Goal: Communication & Community: Answer question/provide support

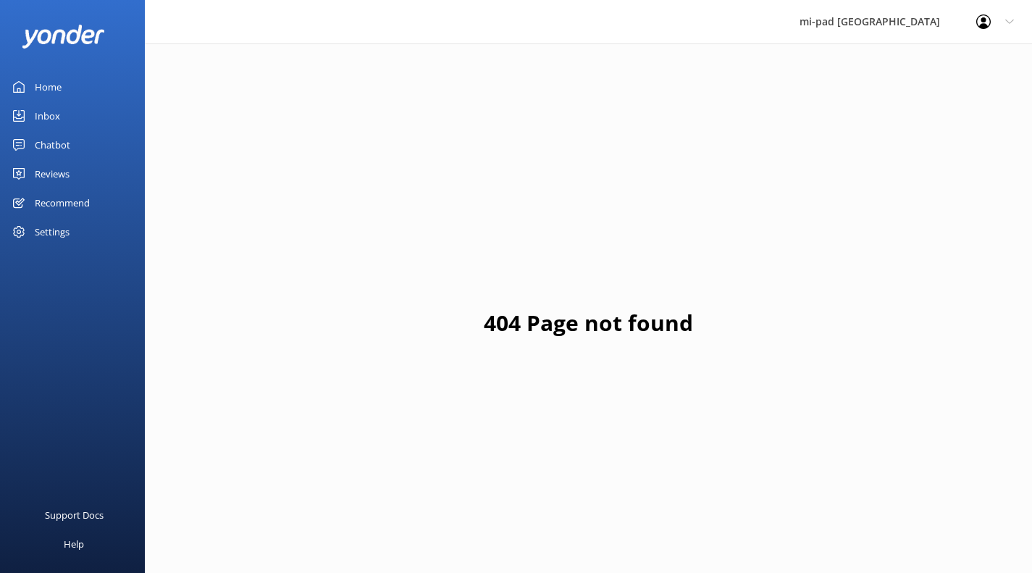
click at [49, 116] on div "Inbox" at bounding box center [47, 115] width 25 height 29
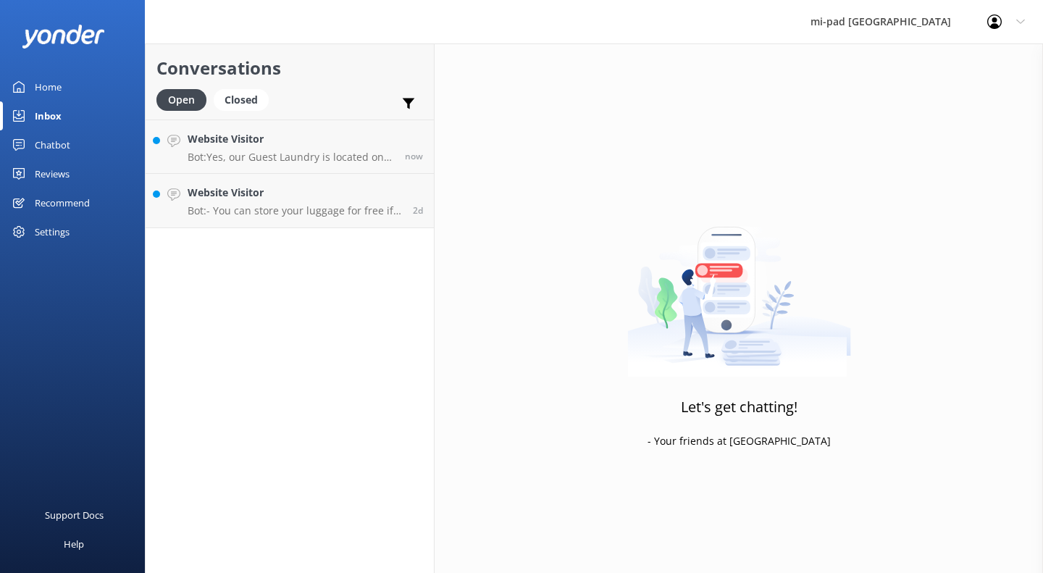
click at [935, 227] on div "Let's get chatting! - Your friends at [GEOGRAPHIC_DATA]" at bounding box center [738, 329] width 608 height 573
click at [281, 203] on div "Website Visitor Bot: - You can store your luggage for free if you arrive early …" at bounding box center [295, 201] width 214 height 32
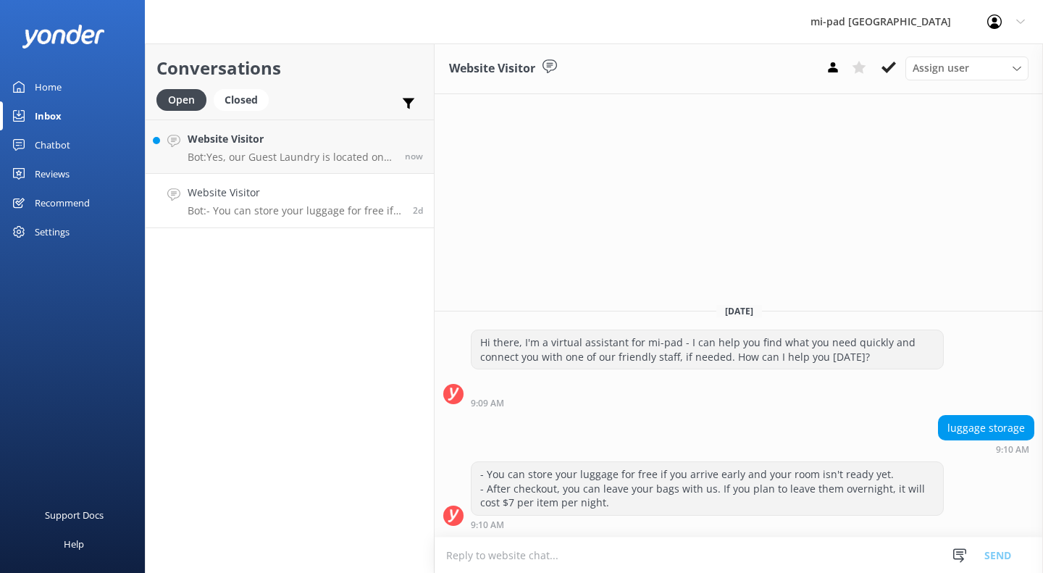
click at [891, 68] on use at bounding box center [888, 68] width 14 height 12
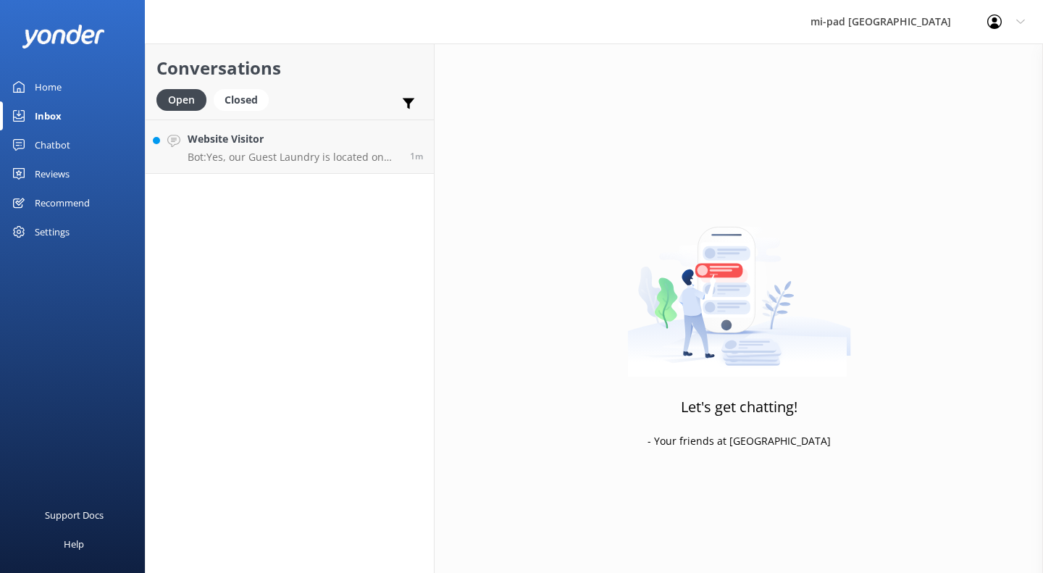
click at [291, 148] on div "Website Visitor Bot: Yes, our Guest Laundry is located on Level 2 and is availa…" at bounding box center [293, 146] width 211 height 31
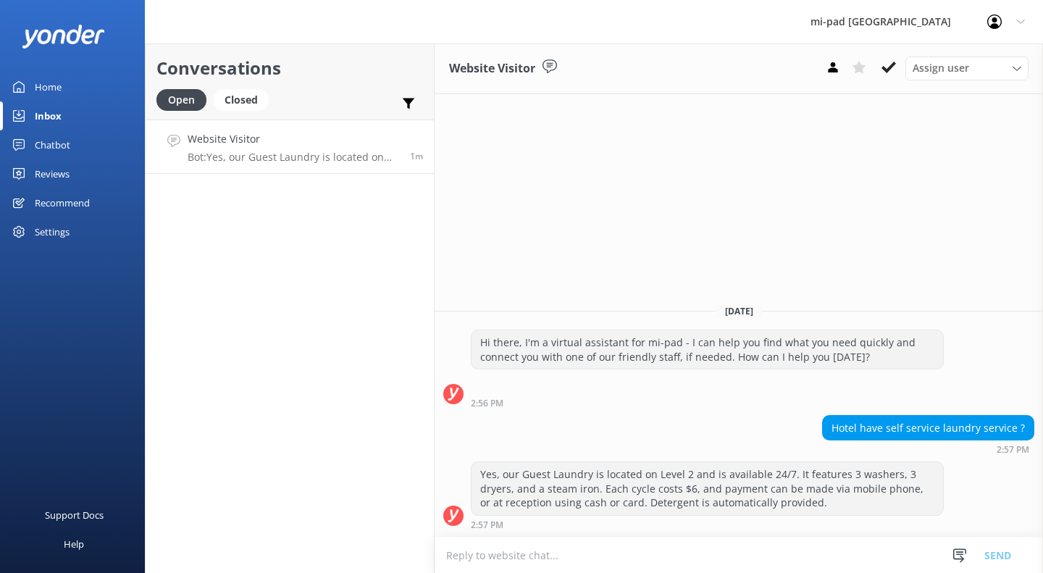
click at [623, 551] on textarea at bounding box center [738, 554] width 608 height 35
click at [796, 499] on div "Yes, our Guest Laundry is located on Level 2 and is available 24/7. It features…" at bounding box center [706, 488] width 471 height 53
click at [58, 140] on div "Chatbot" at bounding box center [52, 144] width 35 height 29
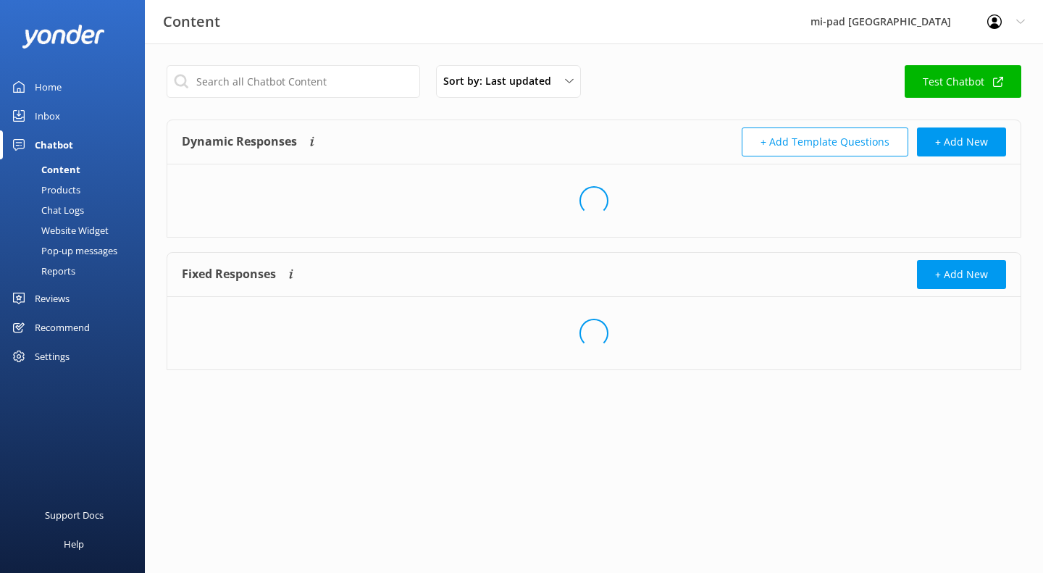
click at [54, 80] on div "Home" at bounding box center [48, 86] width 27 height 29
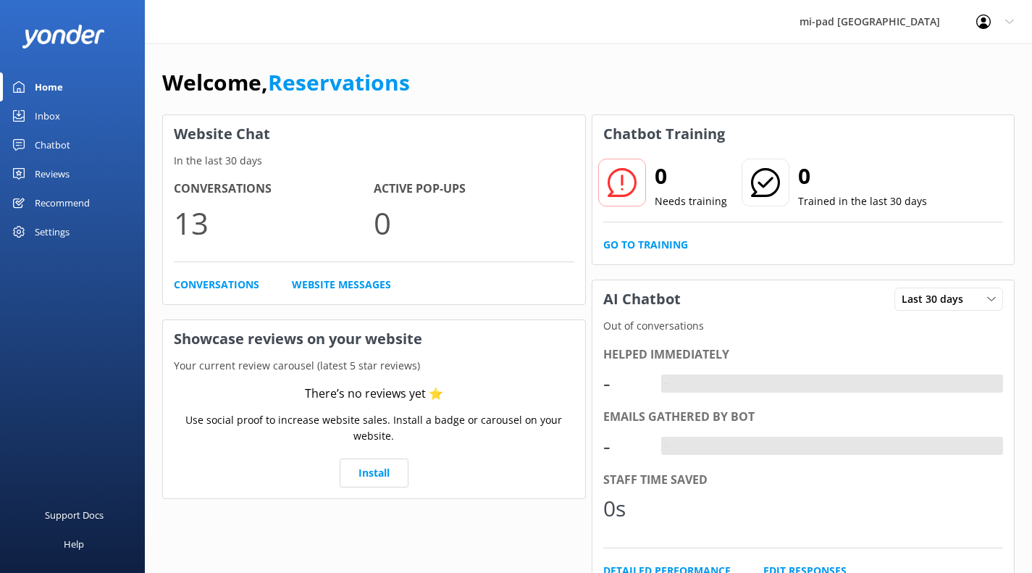
click at [50, 116] on div "Inbox" at bounding box center [47, 115] width 25 height 29
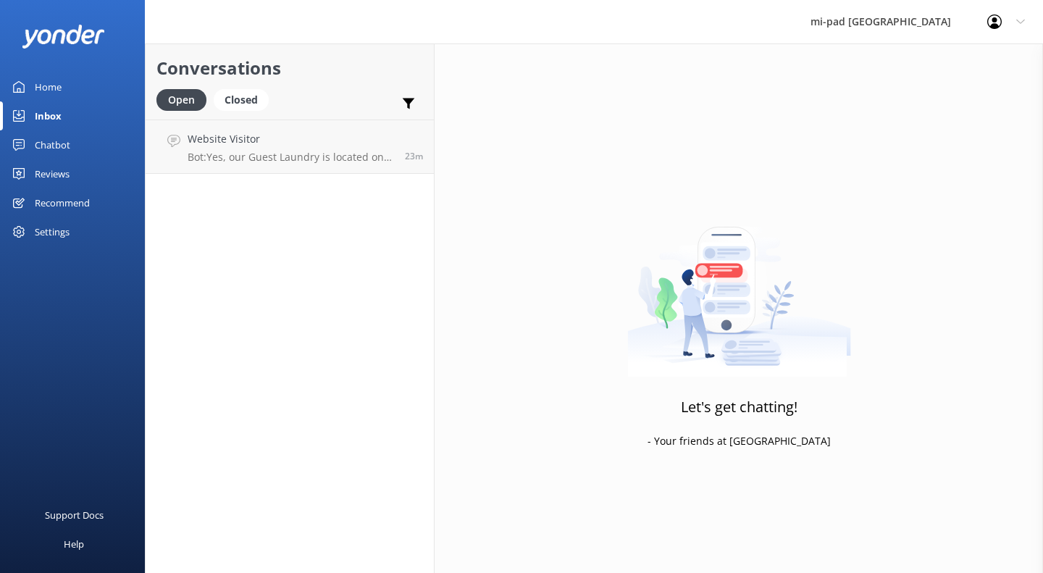
click at [73, 143] on link "Chatbot" at bounding box center [72, 144] width 145 height 29
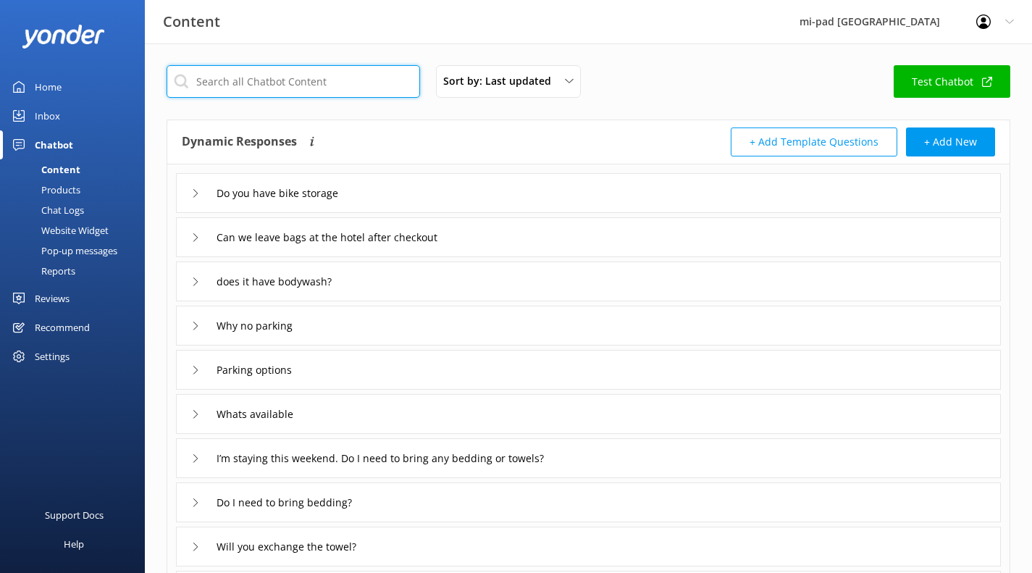
click at [278, 85] on input "text" at bounding box center [293, 81] width 253 height 33
type input "Do you have laundry facilities"
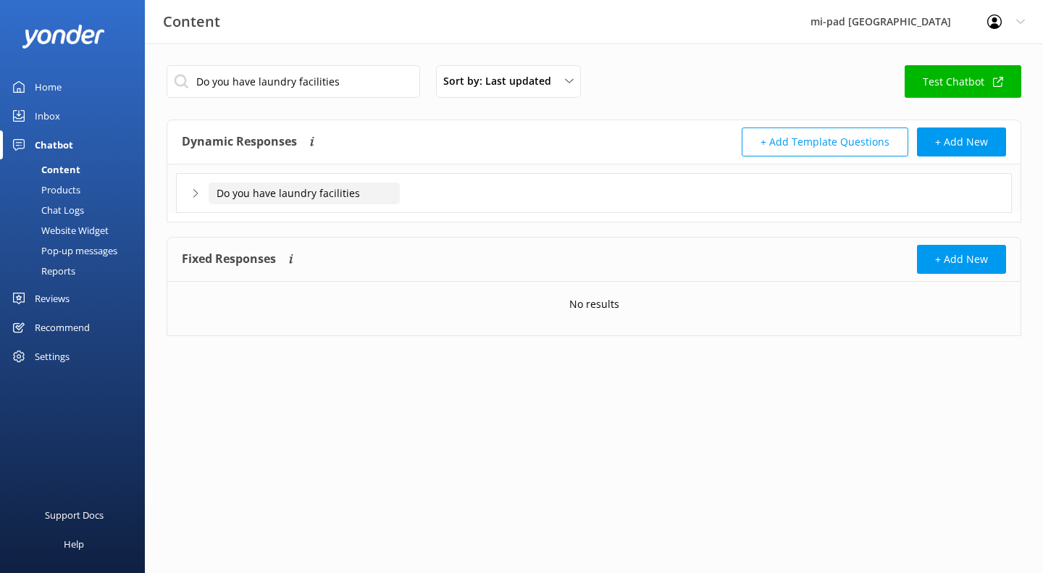
click at [236, 193] on input "Do you have laundry facilities" at bounding box center [304, 193] width 191 height 22
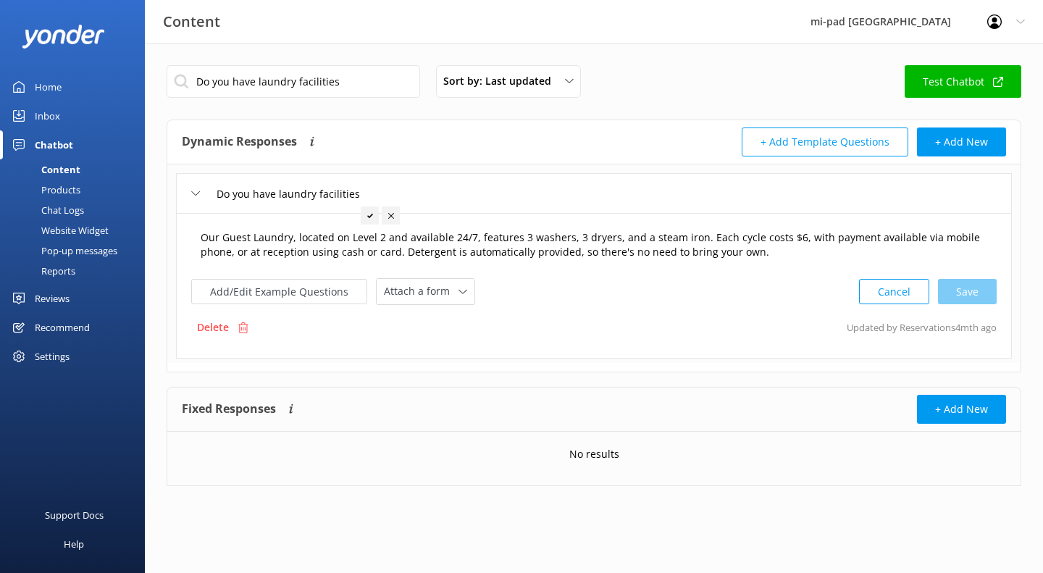
click at [786, 235] on textarea "Our Guest Laundry, located on Level 2 and available 24/7, features 3 washers, 3…" at bounding box center [594, 245] width 802 height 46
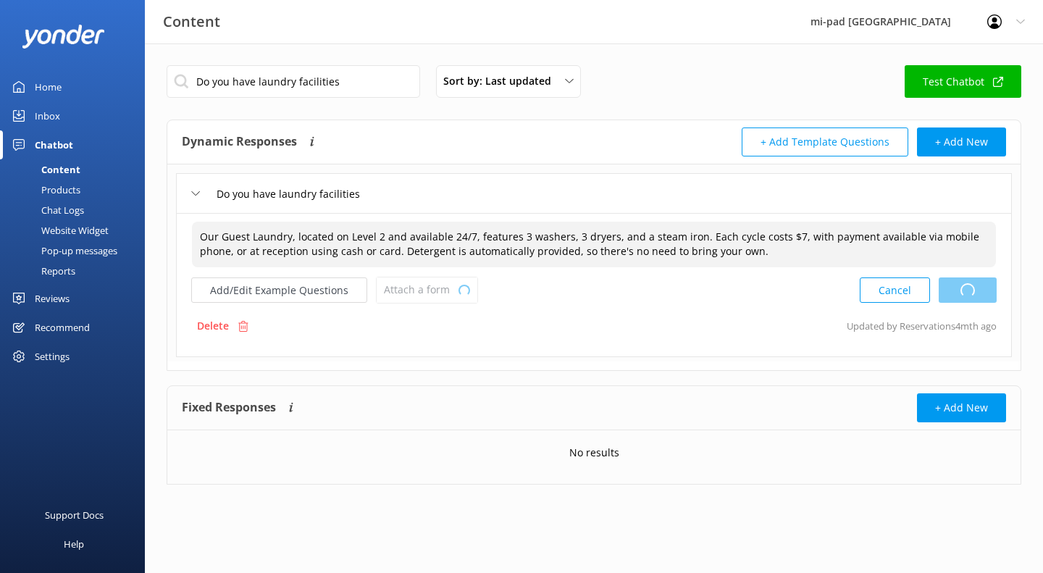
click at [958, 287] on div "Cancel Loading.." at bounding box center [927, 290] width 137 height 27
type textarea "Our Guest Laundry, located on Level 2 and available 24/7, features 3 washers, 3…"
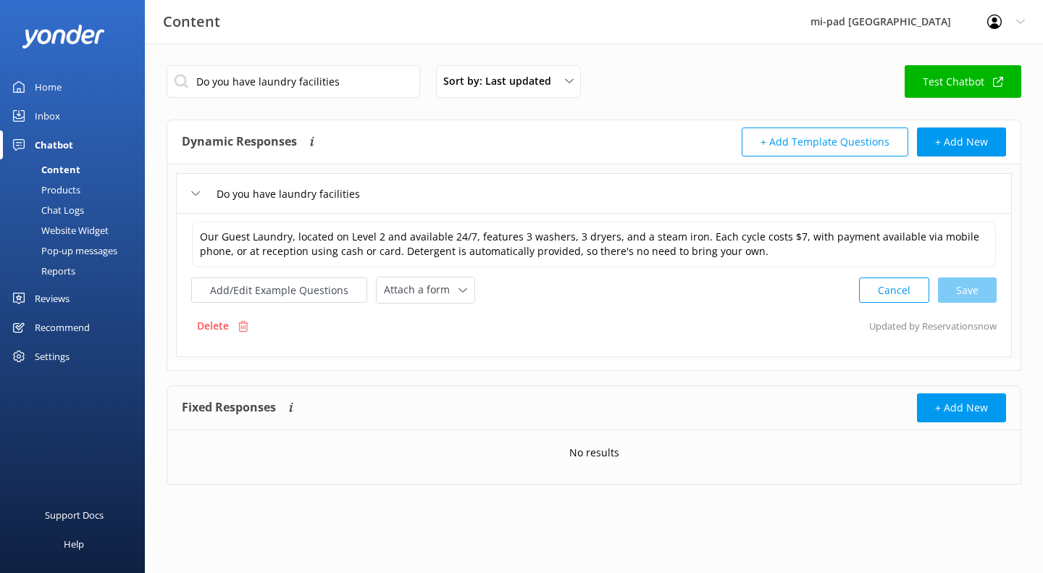
click at [70, 140] on div "Chatbot" at bounding box center [54, 144] width 38 height 29
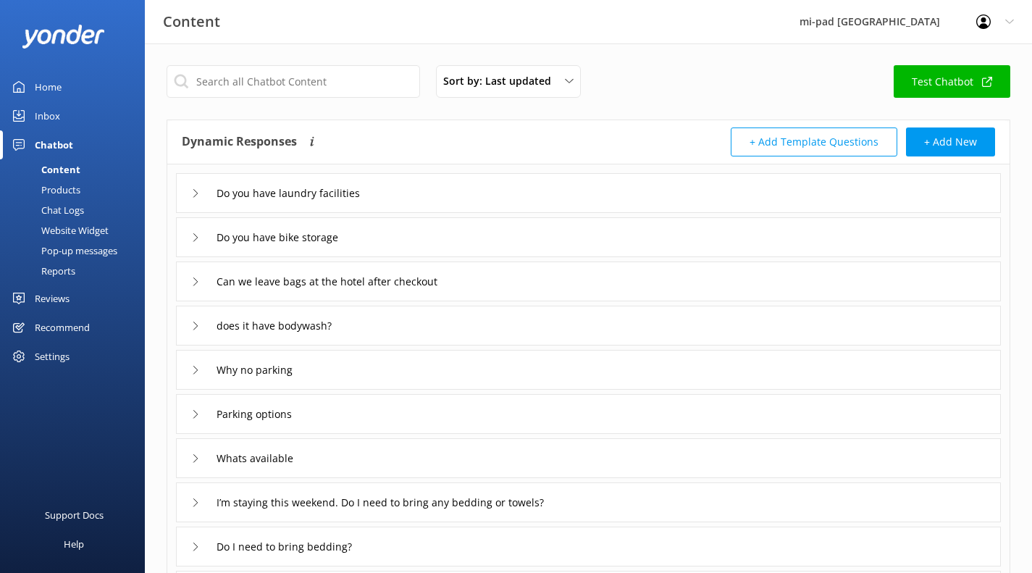
click at [197, 198] on div "Do you have laundry facilities" at bounding box center [286, 193] width 191 height 24
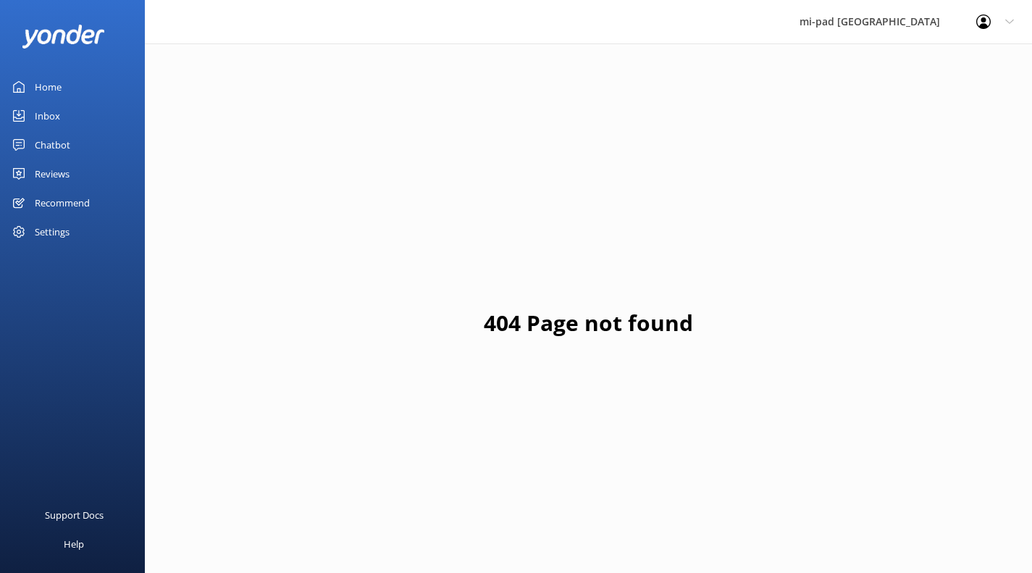
click at [44, 119] on div "Inbox" at bounding box center [47, 115] width 25 height 29
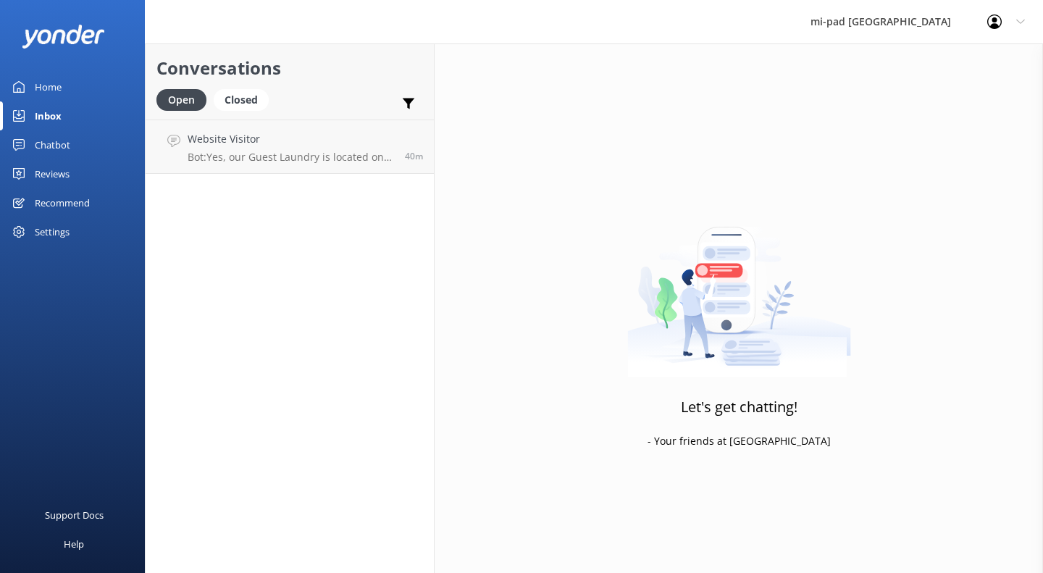
click at [287, 145] on h4 "Website Visitor" at bounding box center [291, 139] width 206 height 16
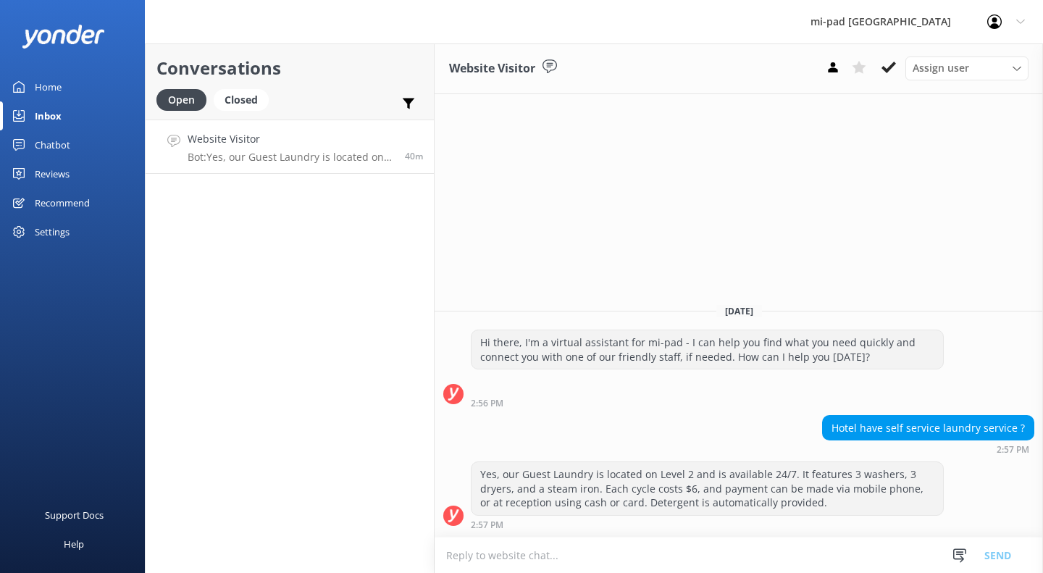
click at [898, 72] on button at bounding box center [888, 67] width 26 height 22
